Goal: Download file/media

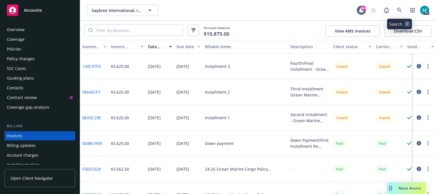
scroll to position [30, 0]
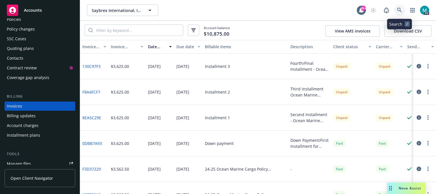
click at [402, 10] on link at bounding box center [399, 10] width 11 height 11
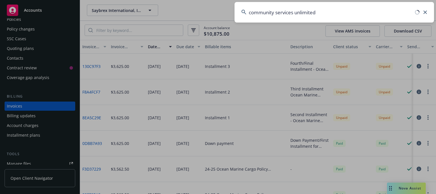
type input "community services unlimited"
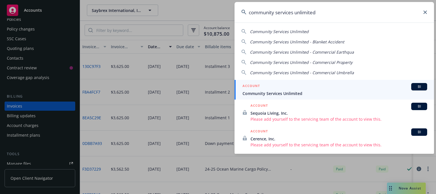
click at [287, 92] on span "Community Services Unlimited" at bounding box center [335, 93] width 185 height 6
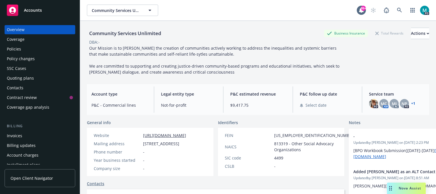
click at [13, 52] on div "Policies" at bounding box center [14, 48] width 14 height 9
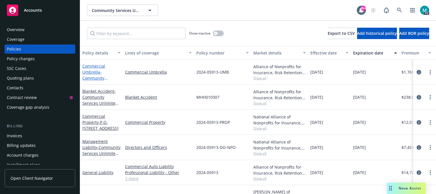
click at [87, 72] on link "Commercial Umbrella - Community Services Unlimited, Inc." at bounding box center [100, 77] width 37 height 29
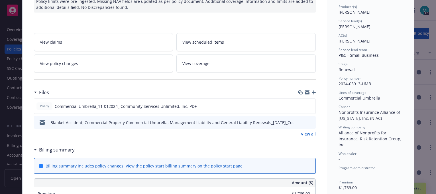
scroll to position [71, 0]
click at [299, 107] on icon "download file" at bounding box center [301, 107] width 5 height 1
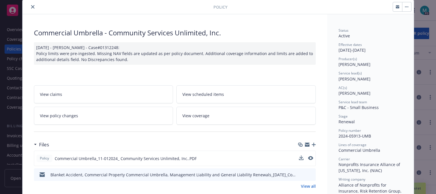
scroll to position [0, 0]
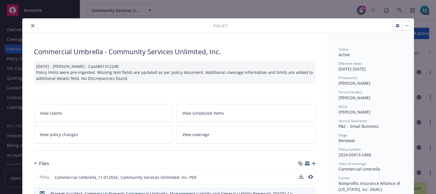
click at [31, 24] on button "close" at bounding box center [32, 25] width 7 height 7
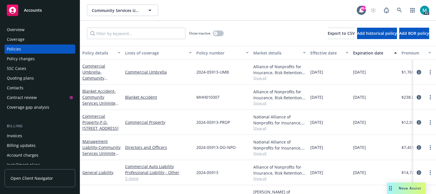
click at [40, 31] on div "Overview" at bounding box center [40, 29] width 66 height 9
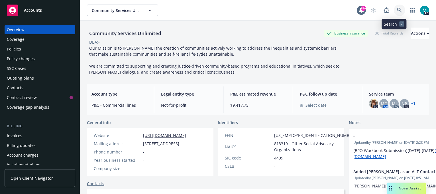
click at [397, 12] on icon at bounding box center [399, 10] width 5 height 5
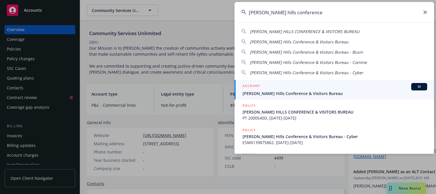
type input "[PERSON_NAME] hills conference"
click at [264, 94] on span "[PERSON_NAME] Hills Conference & Visitors Bureau" at bounding box center [335, 93] width 185 height 6
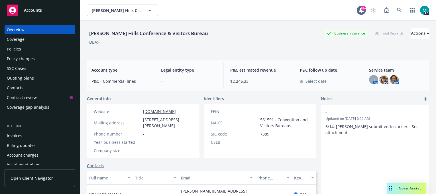
click at [22, 50] on div "Policies" at bounding box center [40, 48] width 66 height 9
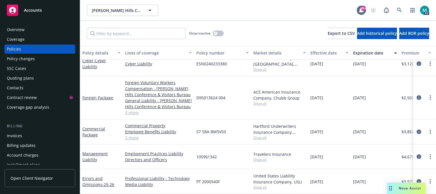
scroll to position [38, 0]
